Goal: Information Seeking & Learning: Learn about a topic

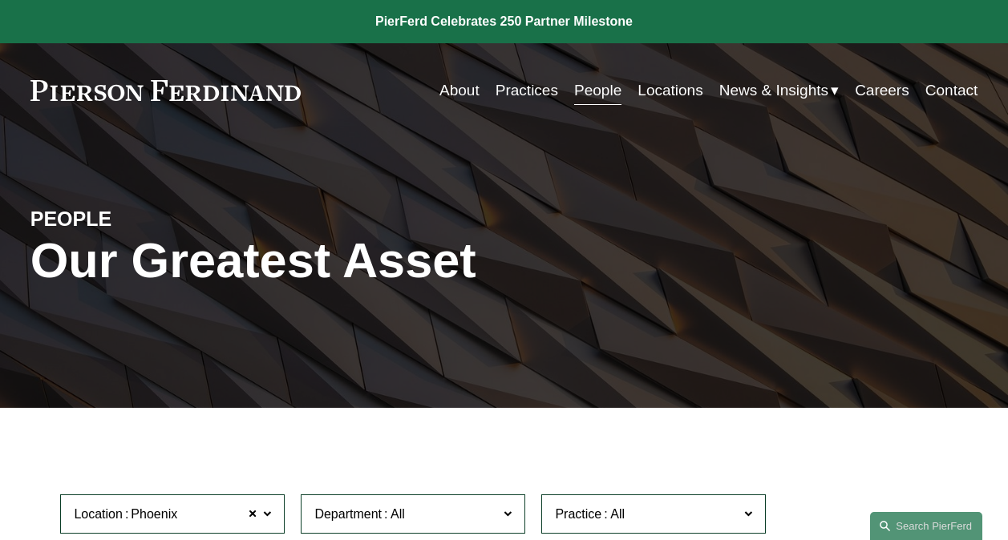
scroll to position [481, 0]
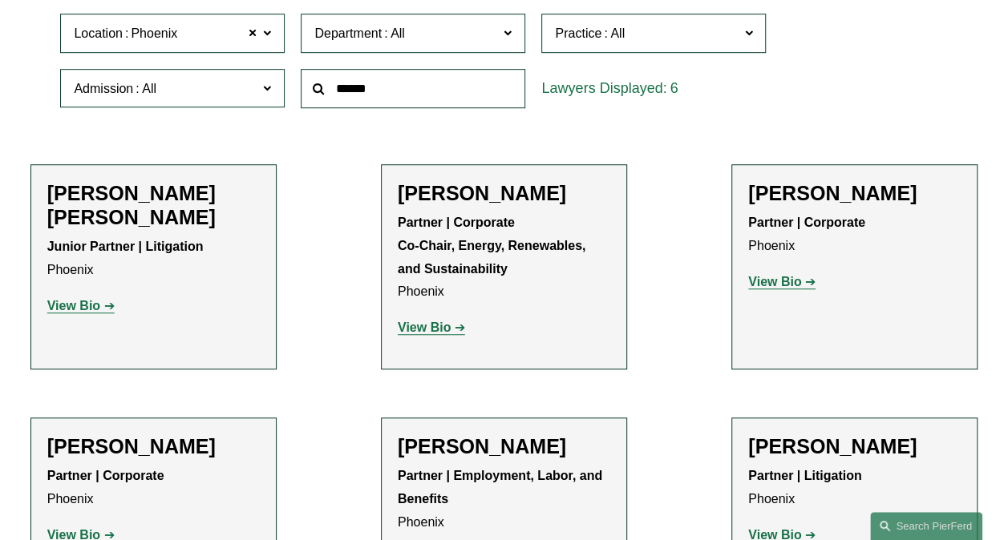
click at [79, 299] on strong "View Bio" at bounding box center [73, 306] width 53 height 14
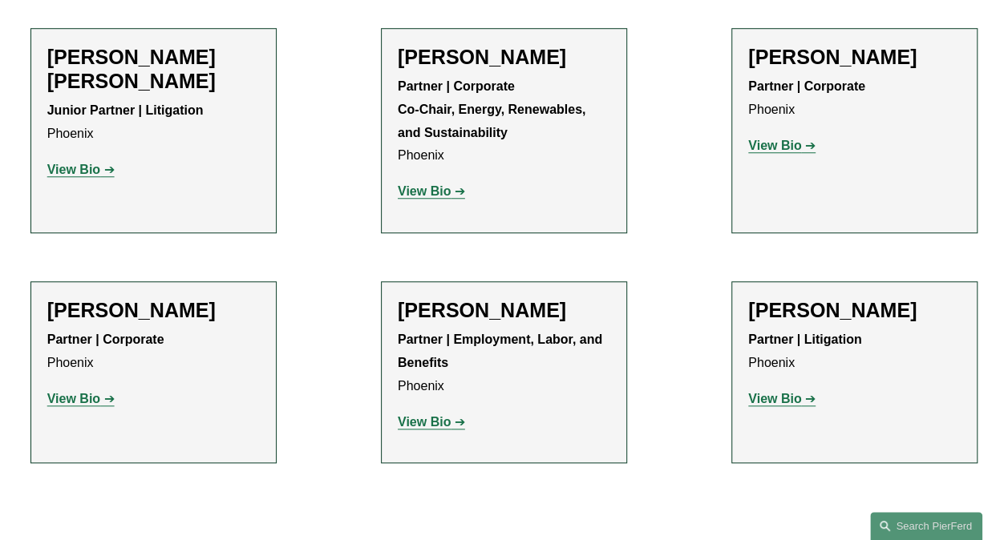
scroll to position [641, 0]
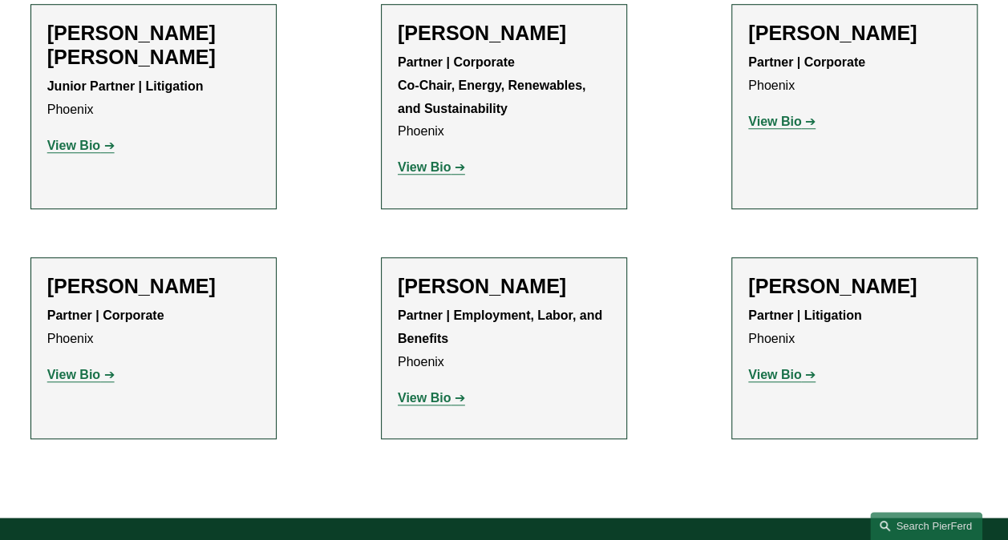
click at [768, 382] on strong "View Bio" at bounding box center [774, 375] width 53 height 14
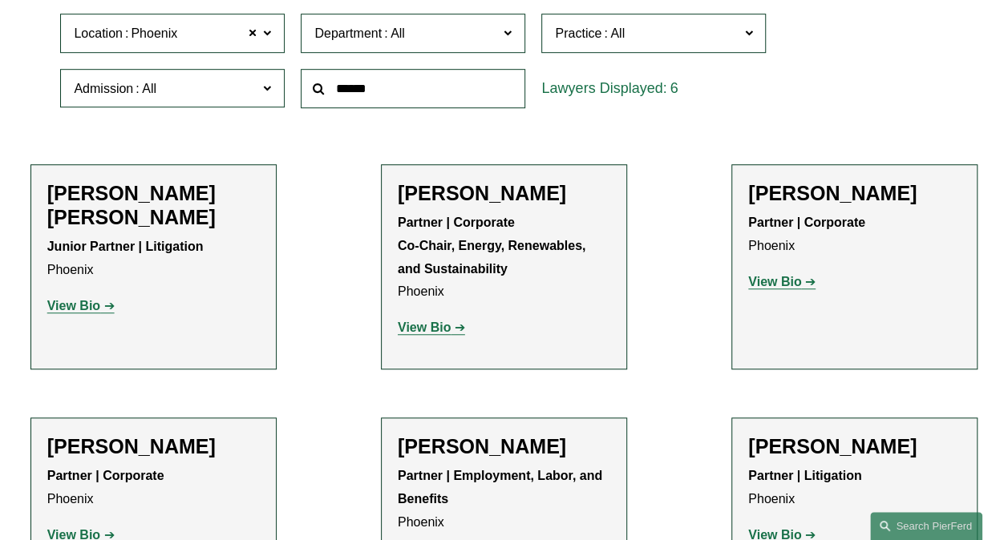
scroll to position [561, 0]
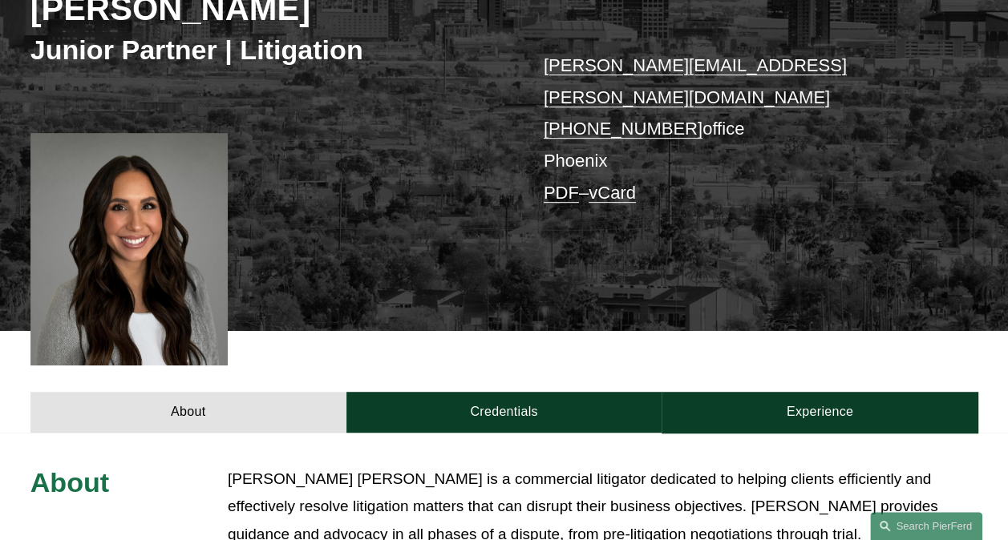
scroll to position [321, 0]
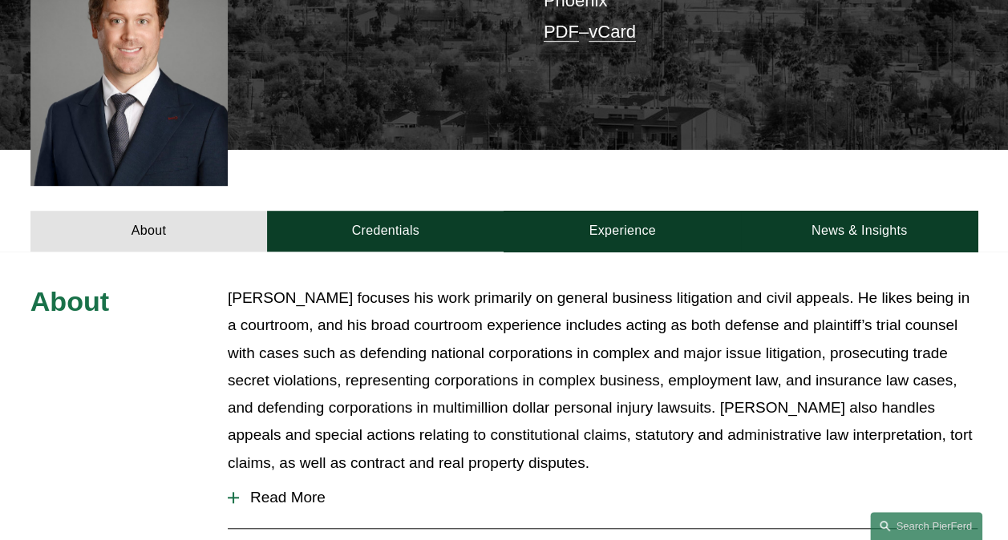
scroll to position [481, 0]
